Goal: Transaction & Acquisition: Obtain resource

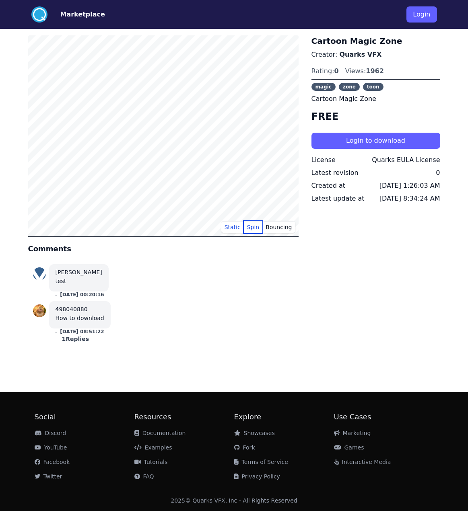
click at [250, 228] on button "Spin" at bounding box center [253, 227] width 19 height 12
click at [289, 229] on button "Bouncing" at bounding box center [278, 227] width 33 height 12
click at [234, 231] on button "Static" at bounding box center [232, 227] width 23 height 12
click at [74, 339] on div "1 Replies" at bounding box center [75, 339] width 40 height 8
click at [318, 331] on div "Cartoon Magic Zone Creator: Quarks VFX Rating: 0 Views: 1962 magic zone toon Ca…" at bounding box center [375, 201] width 129 height 332
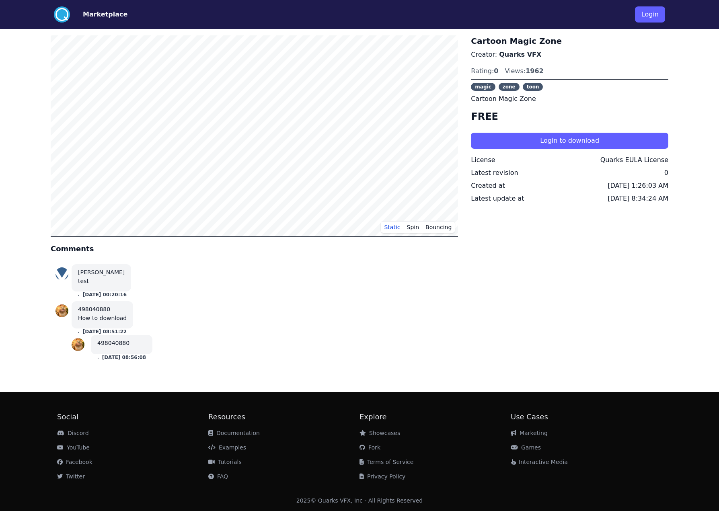
click at [505, 294] on div "Cartoon Magic Zone Creator: Quarks VFX Rating: 0 Views: 1962 magic zone toon Ca…" at bounding box center [569, 201] width 197 height 332
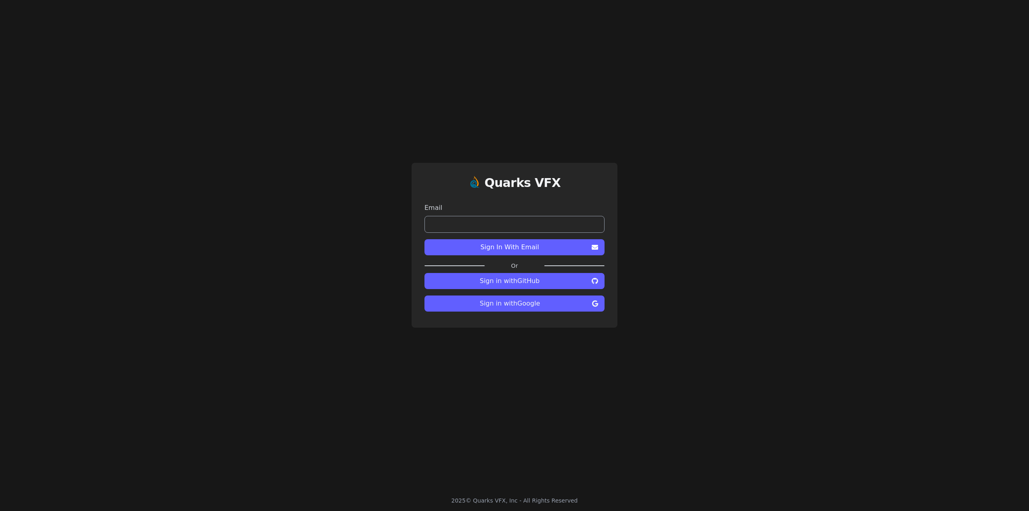
click at [245, 246] on div "Quarks VFX Email Sign In With Email Or Sign in with GitHub Sign in with Google" at bounding box center [514, 245] width 1029 height 490
click at [532, 303] on span "Sign in with Google" at bounding box center [510, 304] width 158 height 10
click at [191, 261] on div "Quarks VFX Email Sign In With Email Or Sign in with GitHub Sign in with Google" at bounding box center [514, 245] width 1029 height 490
click at [274, 229] on div "Quarks VFX Email Sign In With Email Or Sign in with GitHub Sign in with Google" at bounding box center [514, 245] width 1029 height 490
click at [500, 285] on span "Sign in with GitHub" at bounding box center [510, 281] width 158 height 10
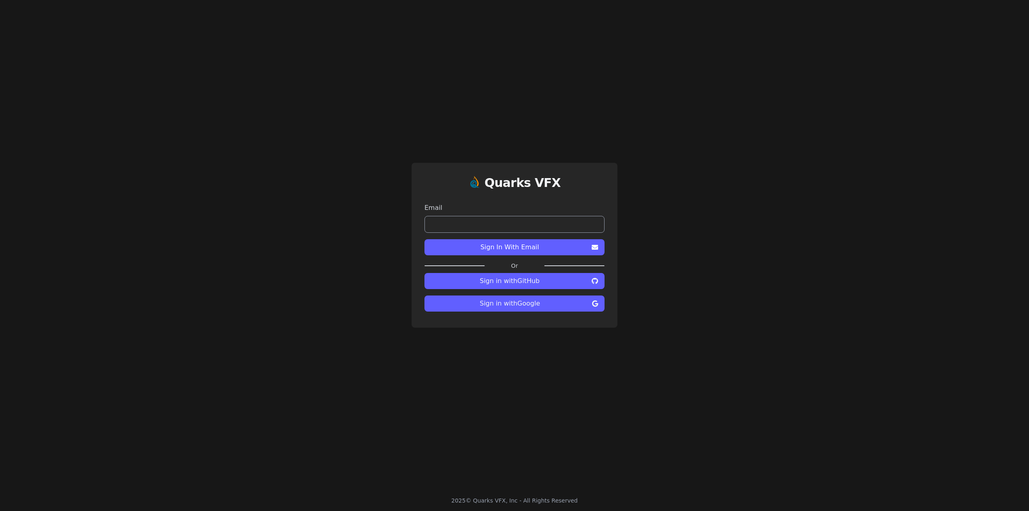
click at [500, 285] on span "Sign in with GitHub" at bounding box center [510, 281] width 158 height 10
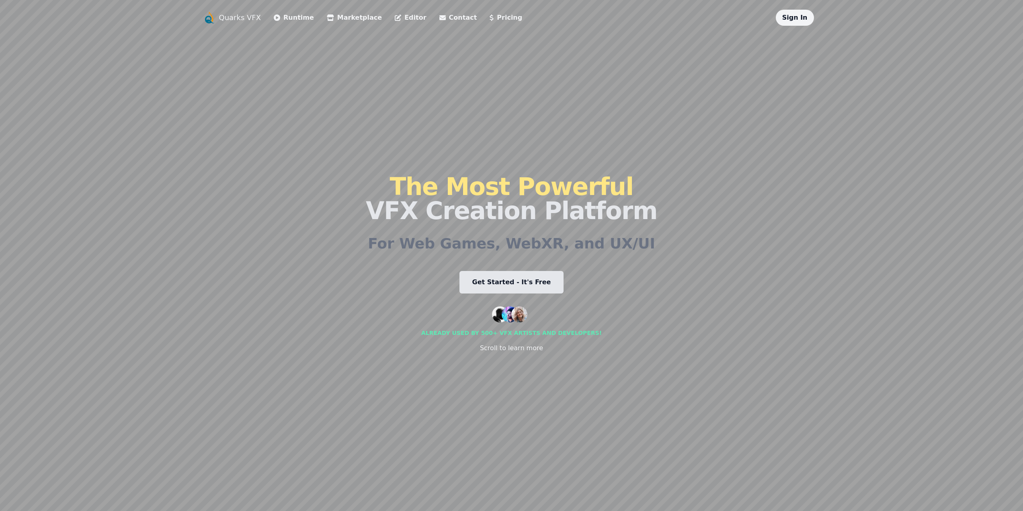
click at [395, 16] on link "Editor" at bounding box center [410, 18] width 31 height 10
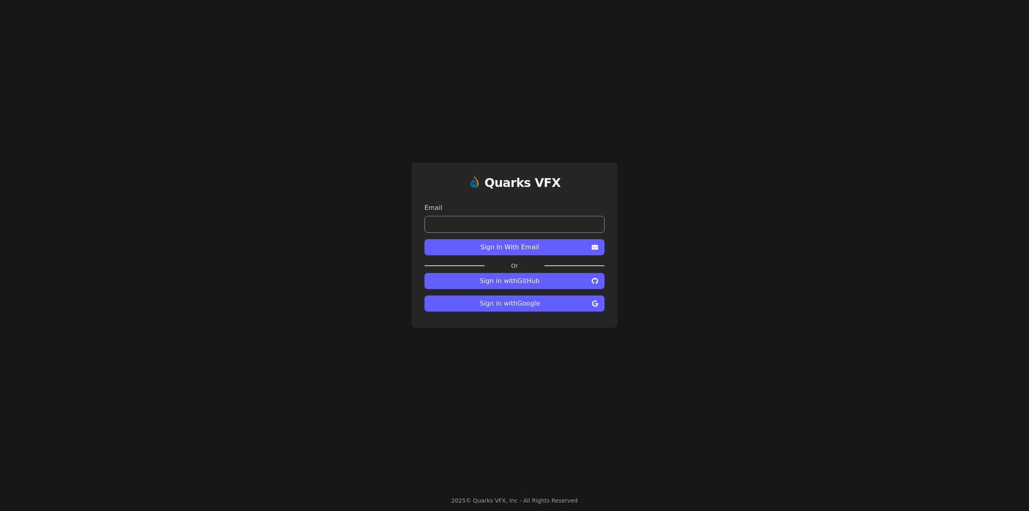
click at [509, 297] on button "Sign in with Google" at bounding box center [515, 304] width 180 height 16
click at [520, 280] on span "Sign in with GitHub" at bounding box center [510, 281] width 158 height 10
click at [534, 273] on button "Sign in with GitHub" at bounding box center [515, 281] width 180 height 16
